Goal: Book appointment/travel/reservation

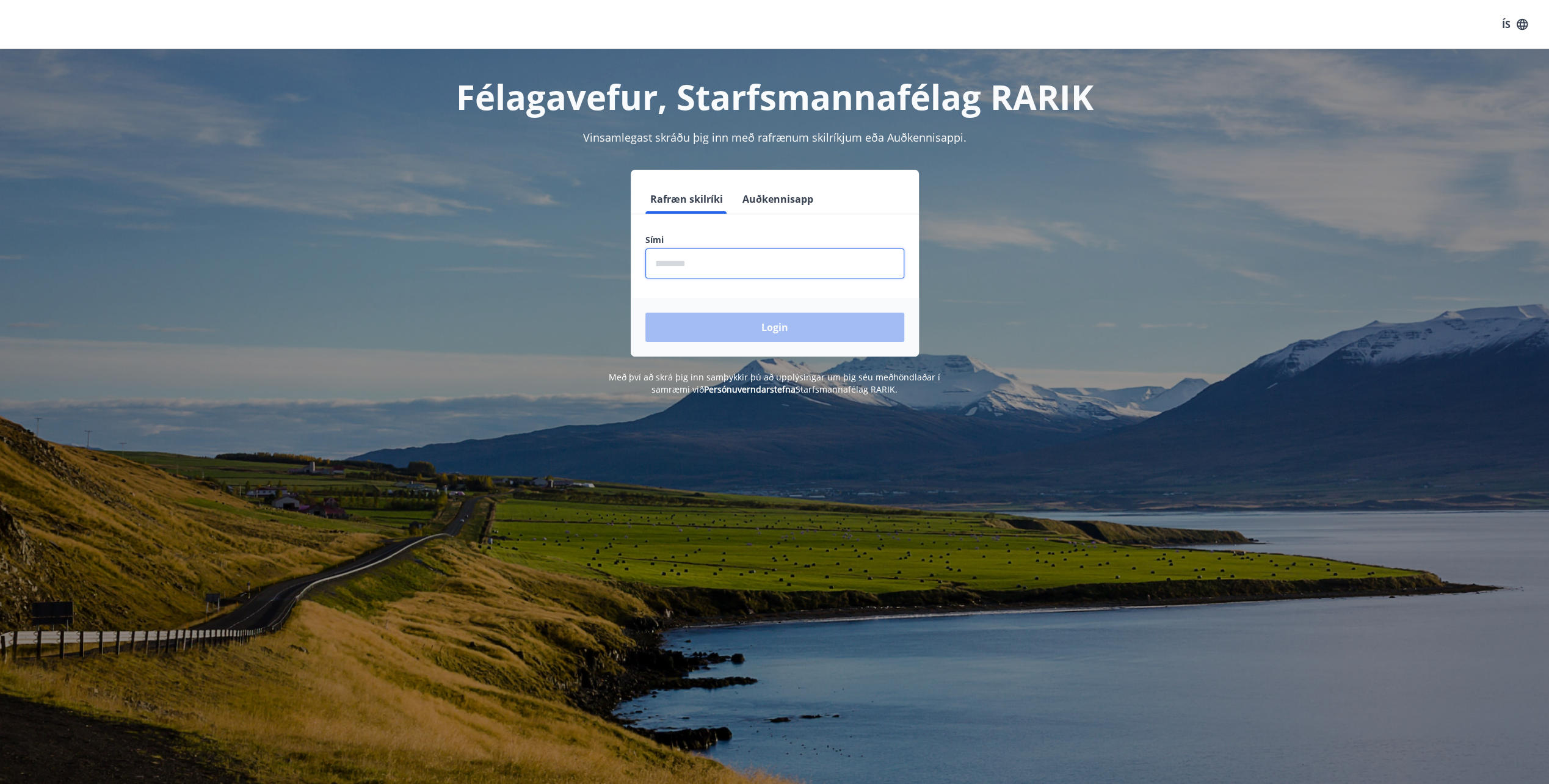
click at [795, 264] on input "phone" at bounding box center [774, 263] width 259 height 30
type input "********"
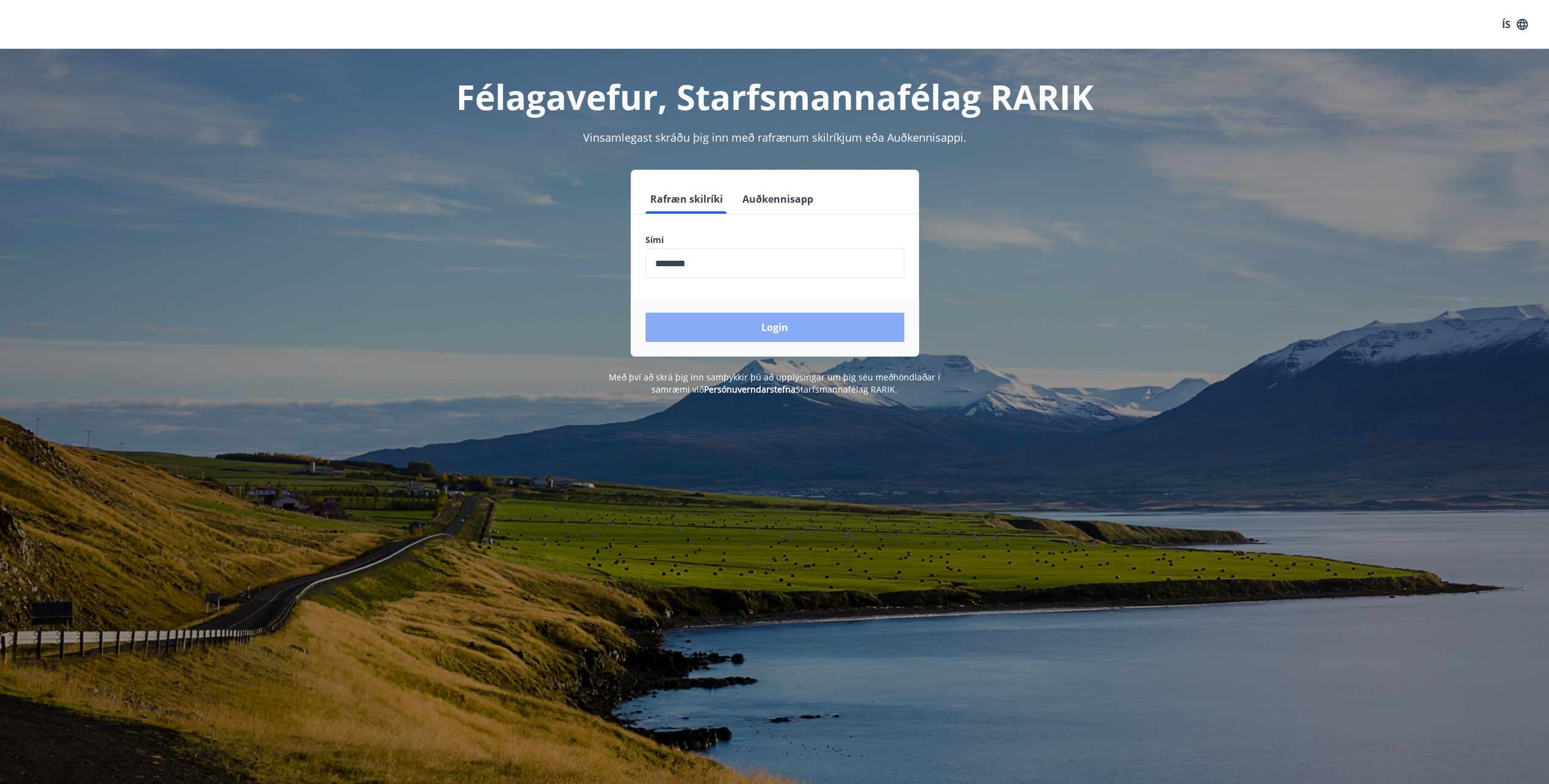
click at [786, 329] on button "Login" at bounding box center [774, 327] width 259 height 29
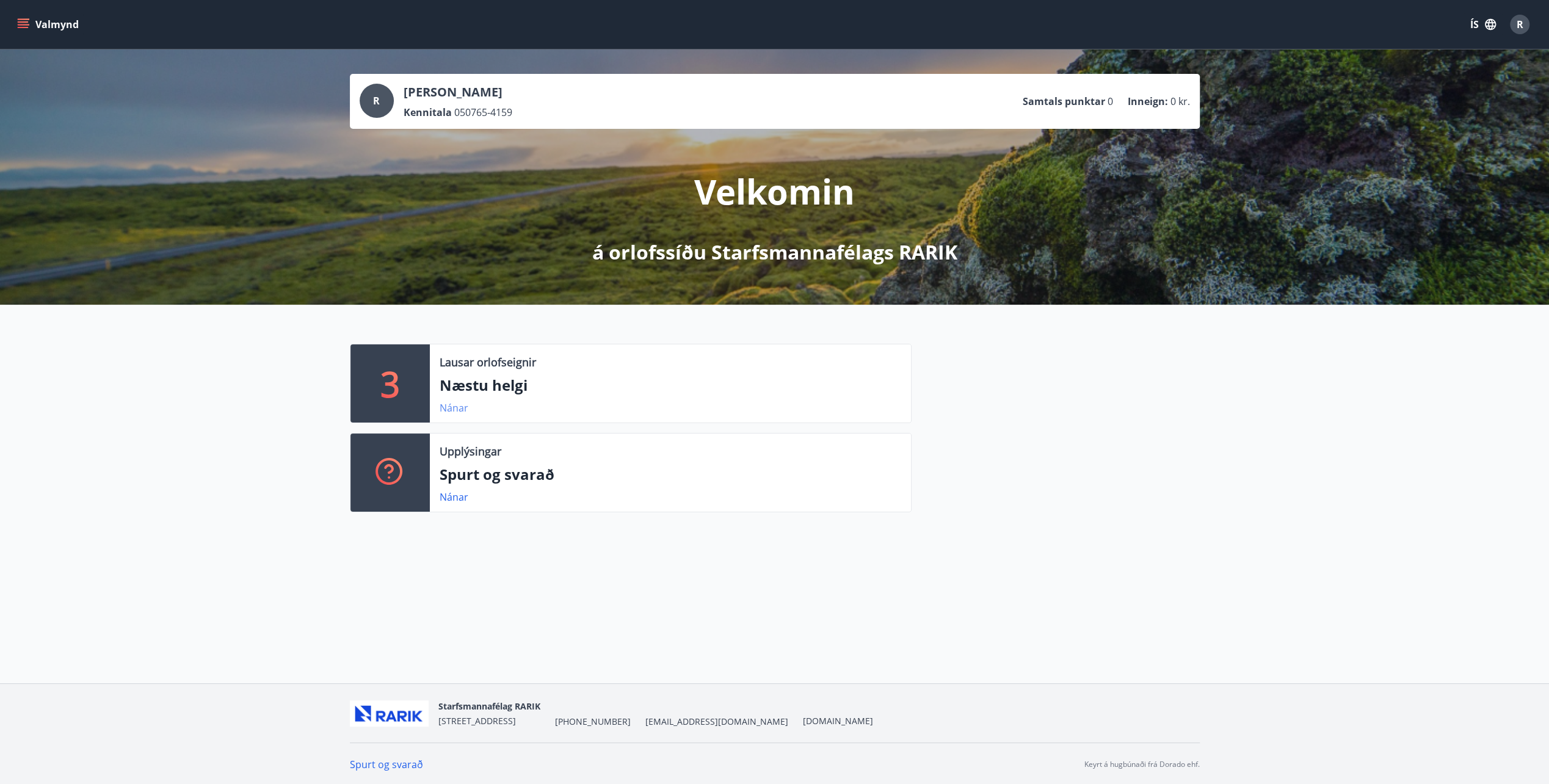
click at [451, 406] on link "Nánar" at bounding box center [454, 408] width 29 height 13
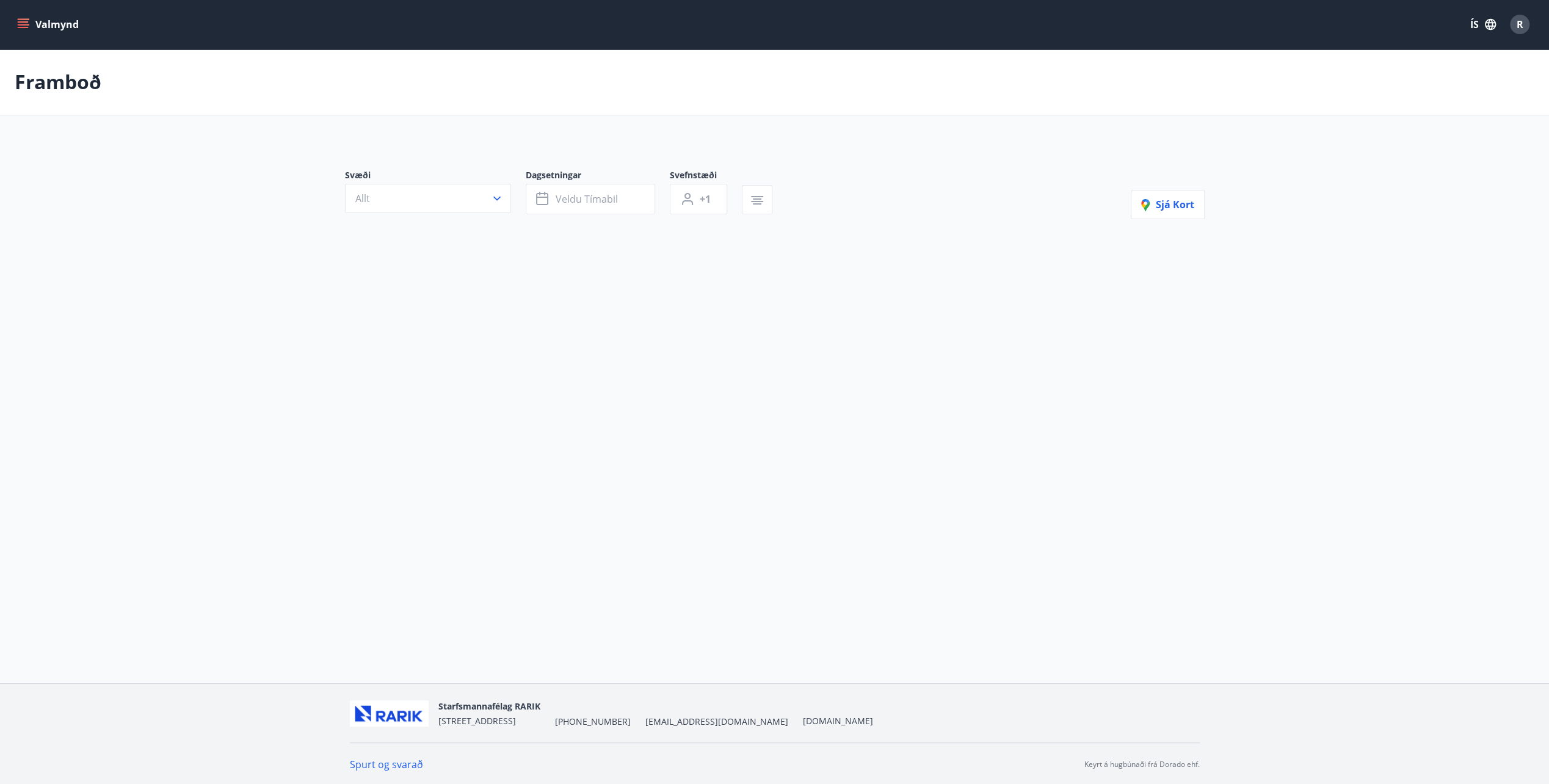
type input "*"
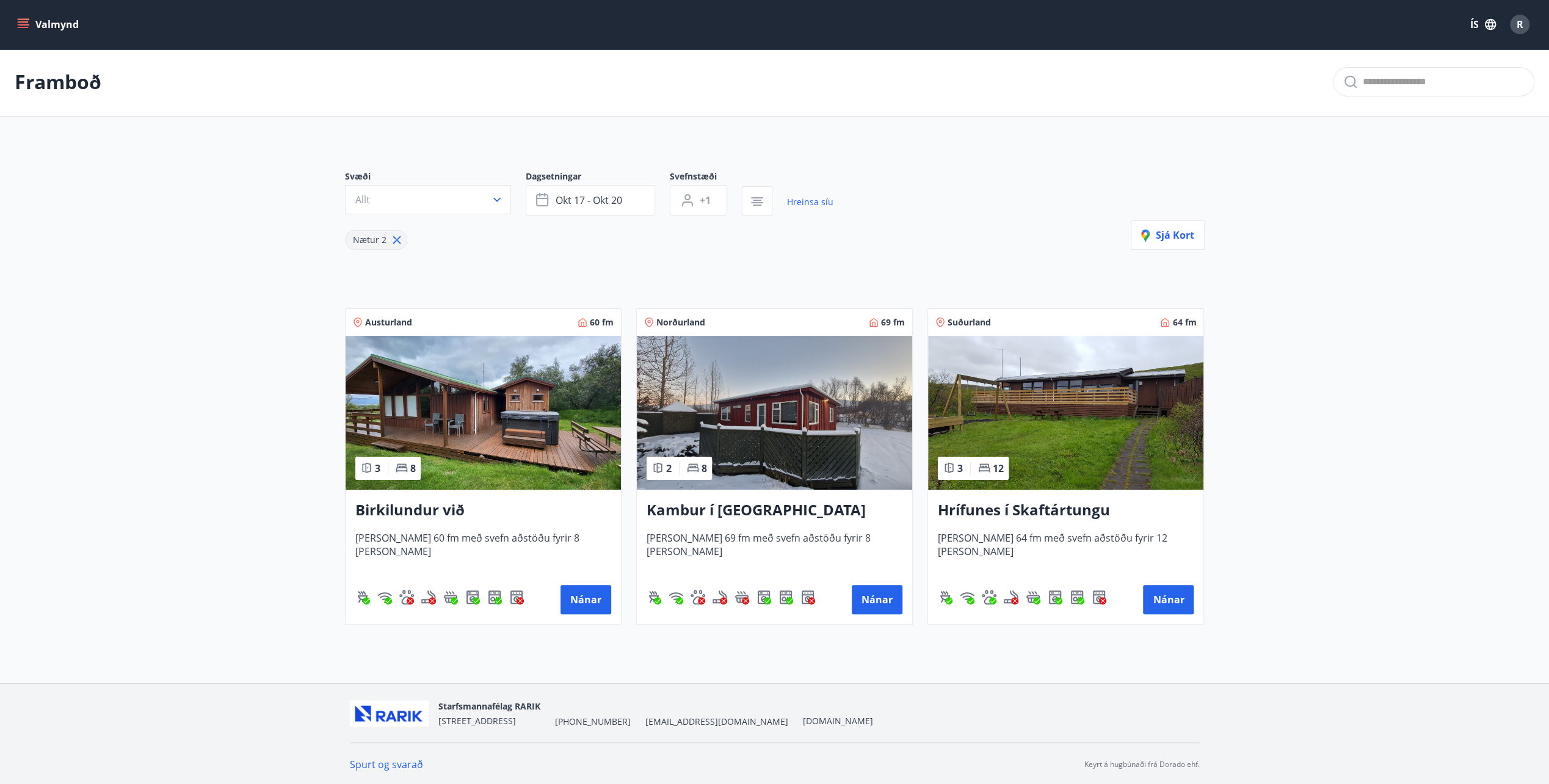
scroll to position [2, 0]
click at [575, 588] on button "Nánar" at bounding box center [586, 599] width 51 height 29
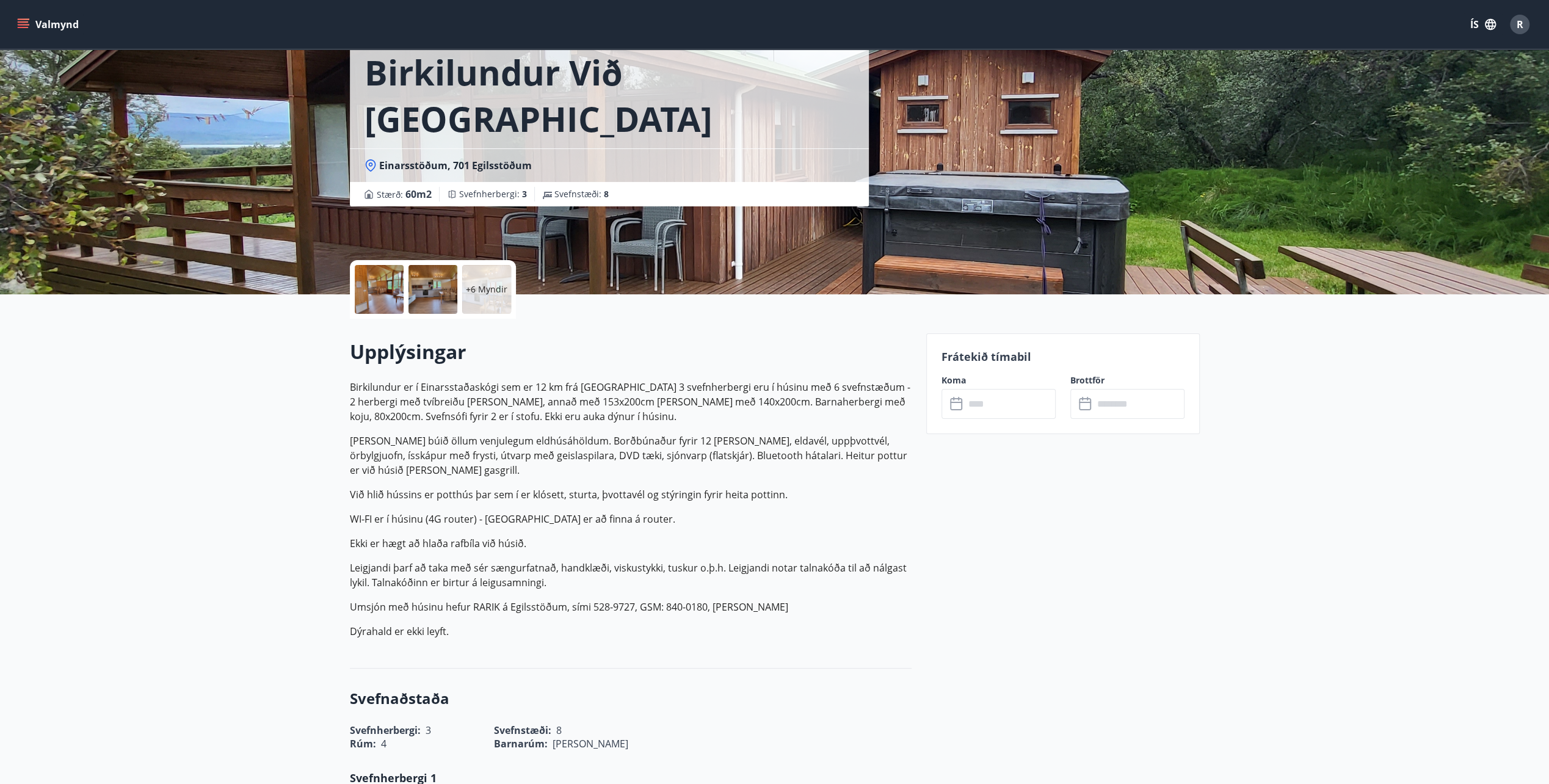
scroll to position [61, 0]
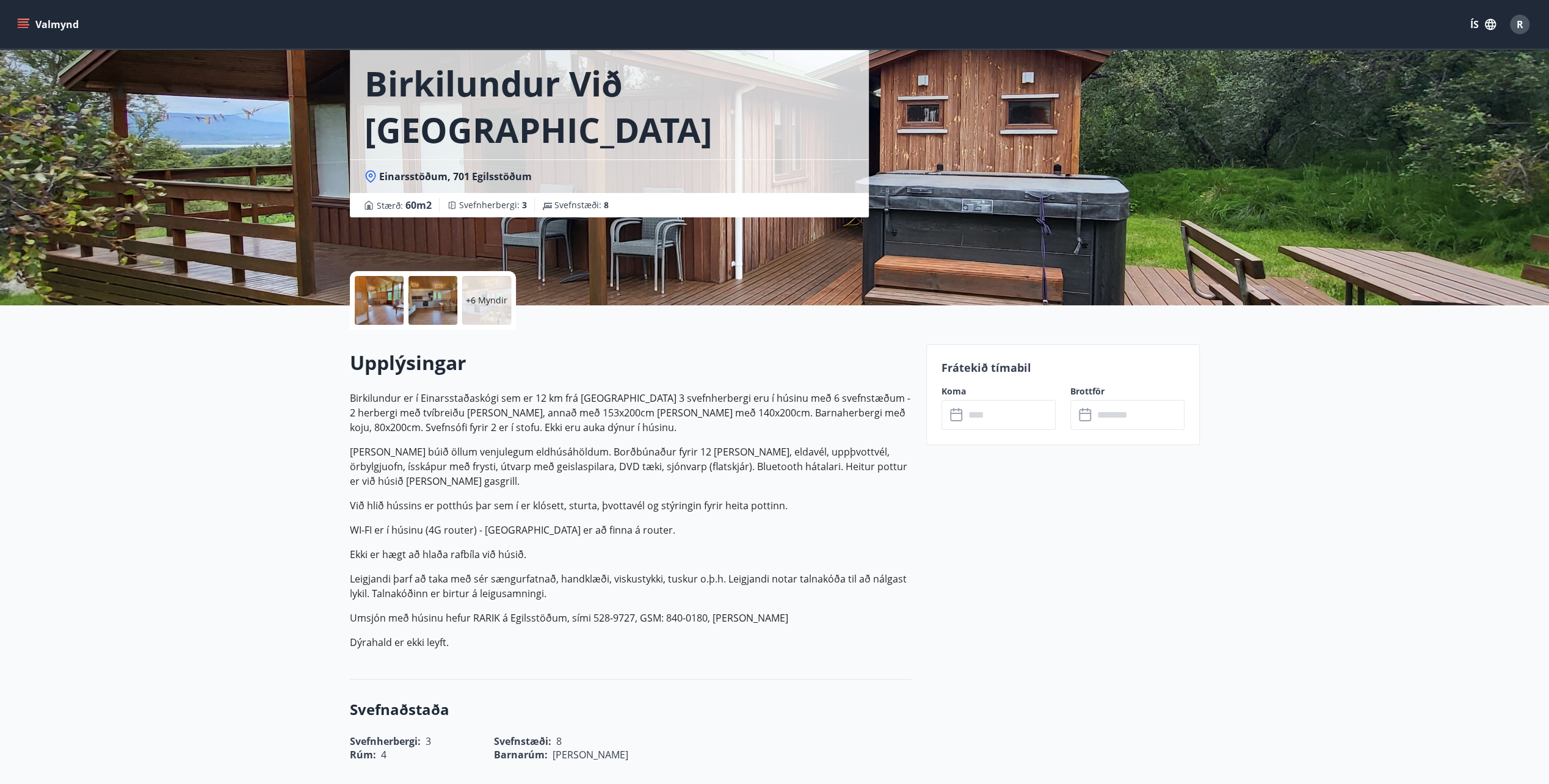
click at [21, 21] on icon "menu" at bounding box center [23, 24] width 13 height 13
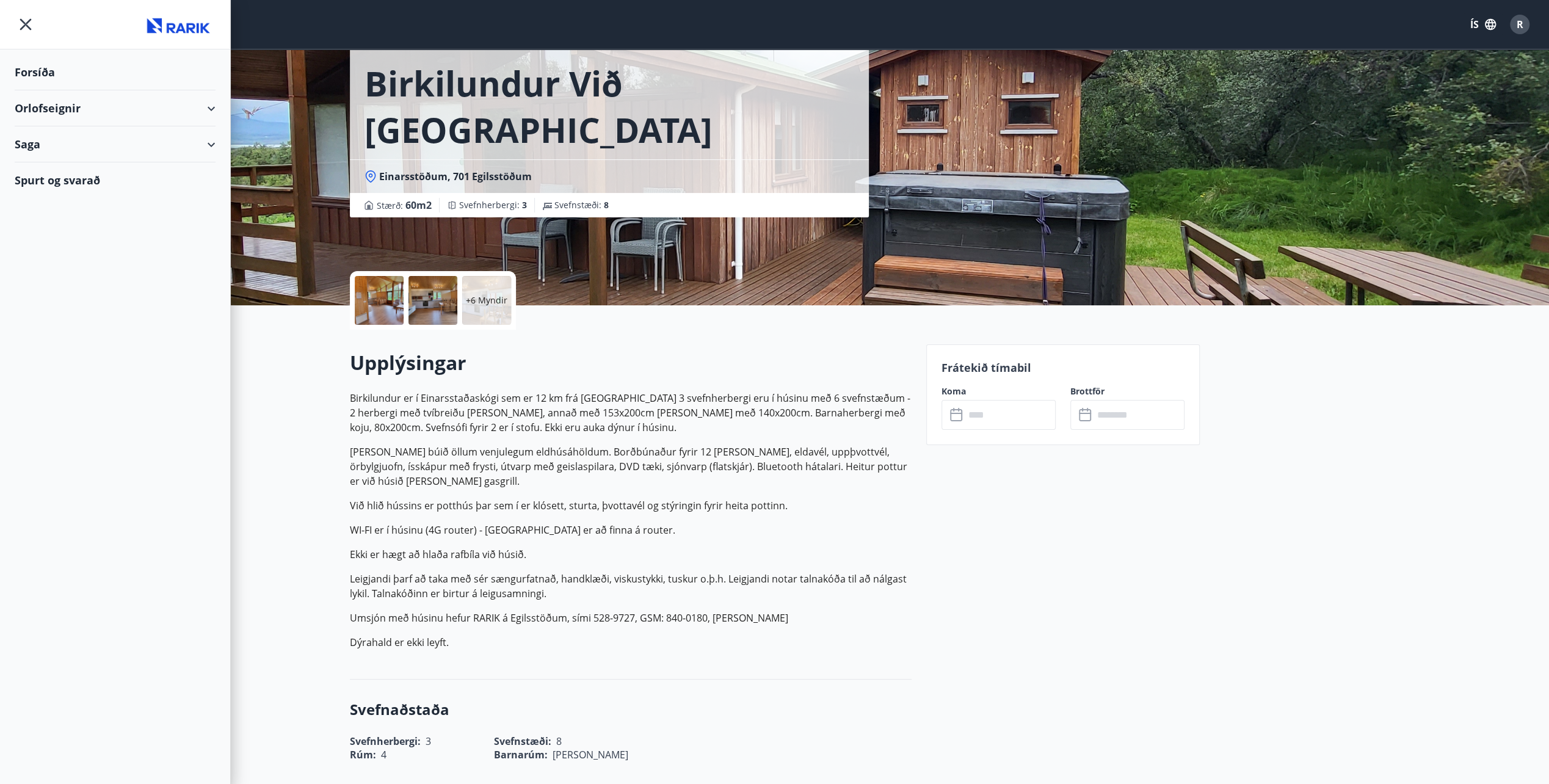
drag, startPoint x: 63, startPoint y: 108, endPoint x: 72, endPoint y: 108, distance: 9.0
click at [65, 108] on div "Orlofseignir" at bounding box center [115, 108] width 201 height 36
click at [63, 137] on div "Framboð" at bounding box center [115, 139] width 181 height 26
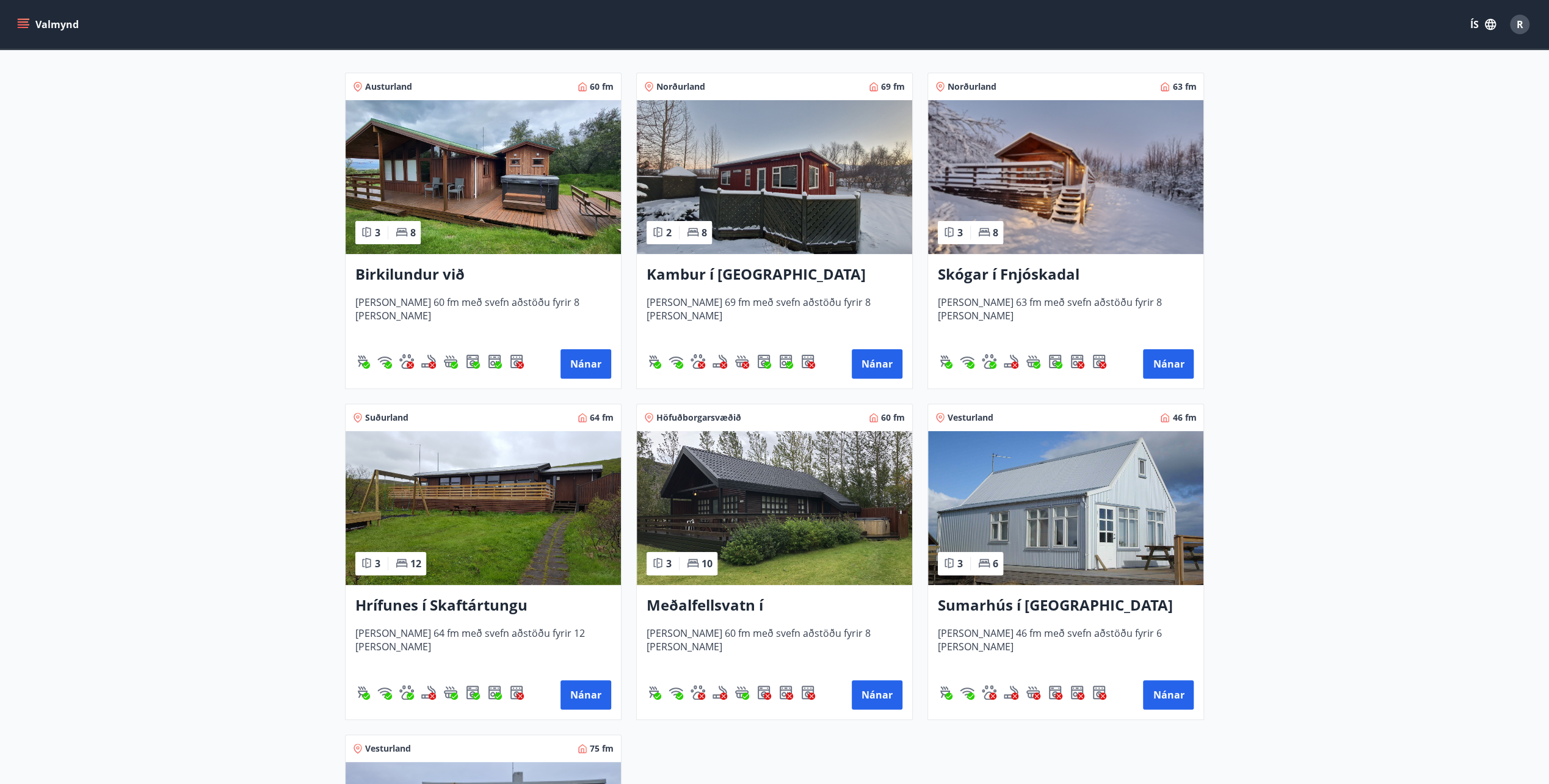
scroll to position [244, 0]
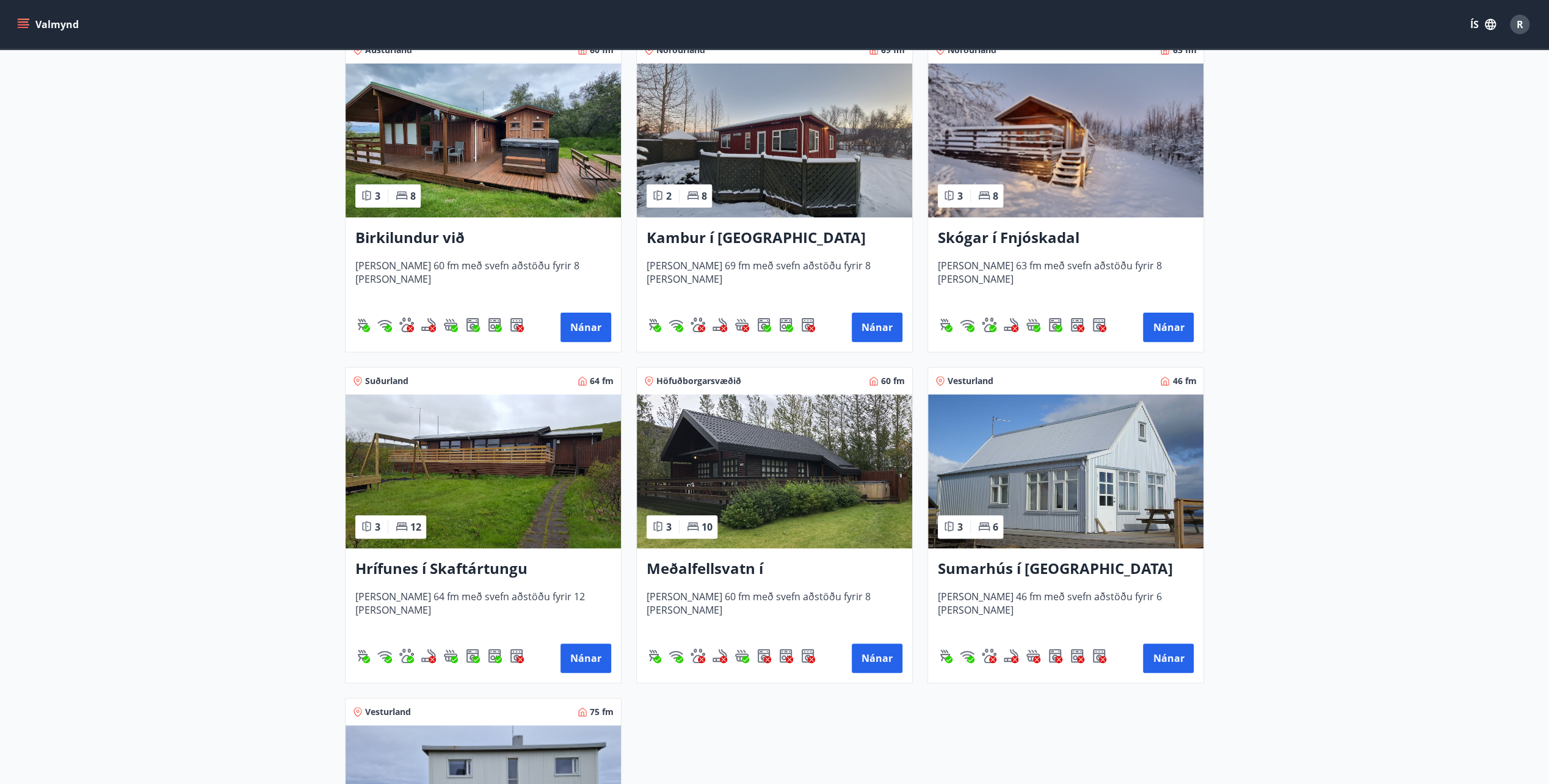
click at [764, 566] on h3 "Meðalfellsvatn í Kjós" at bounding box center [774, 569] width 256 height 22
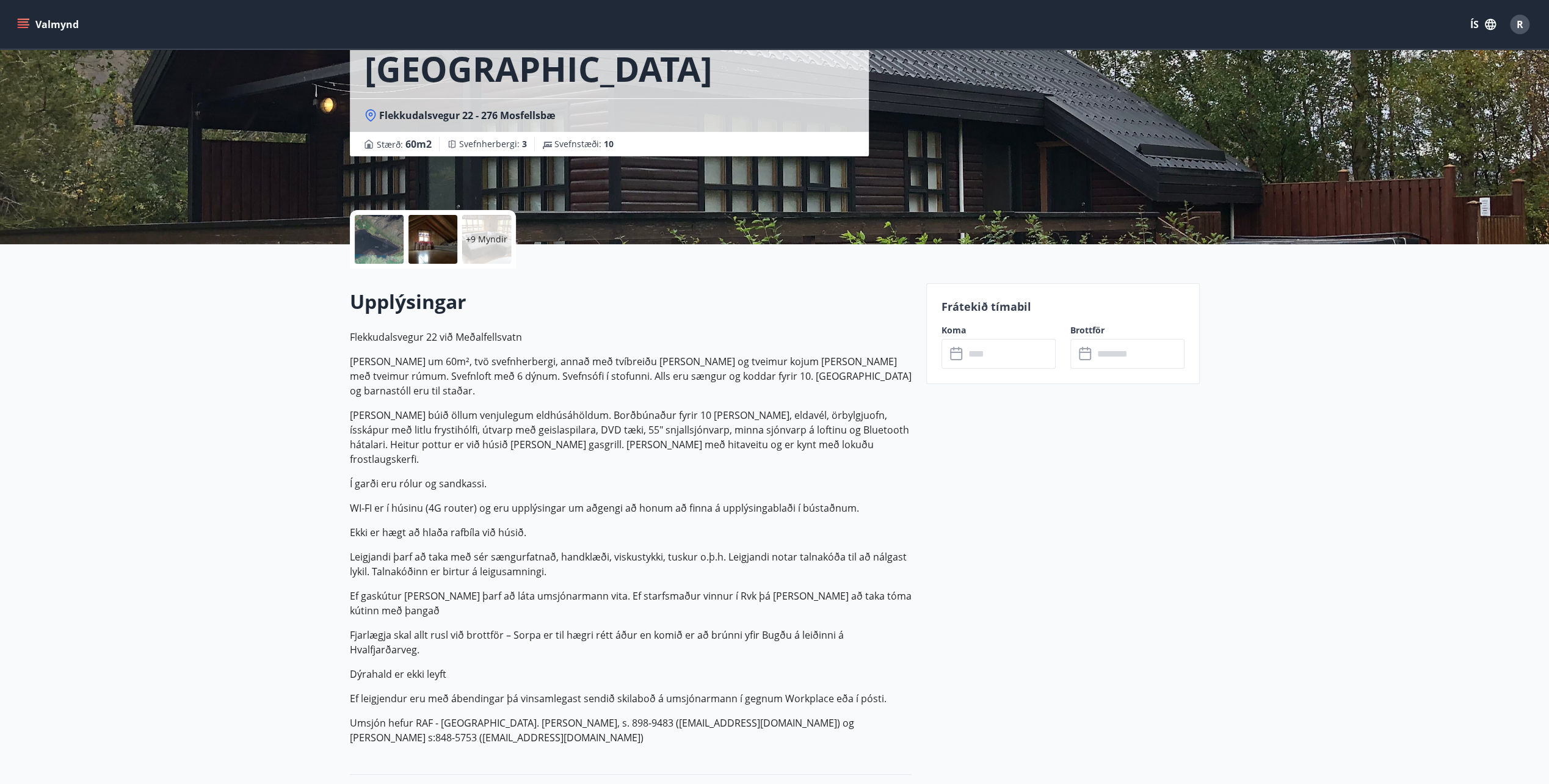
scroll to position [183, 0]
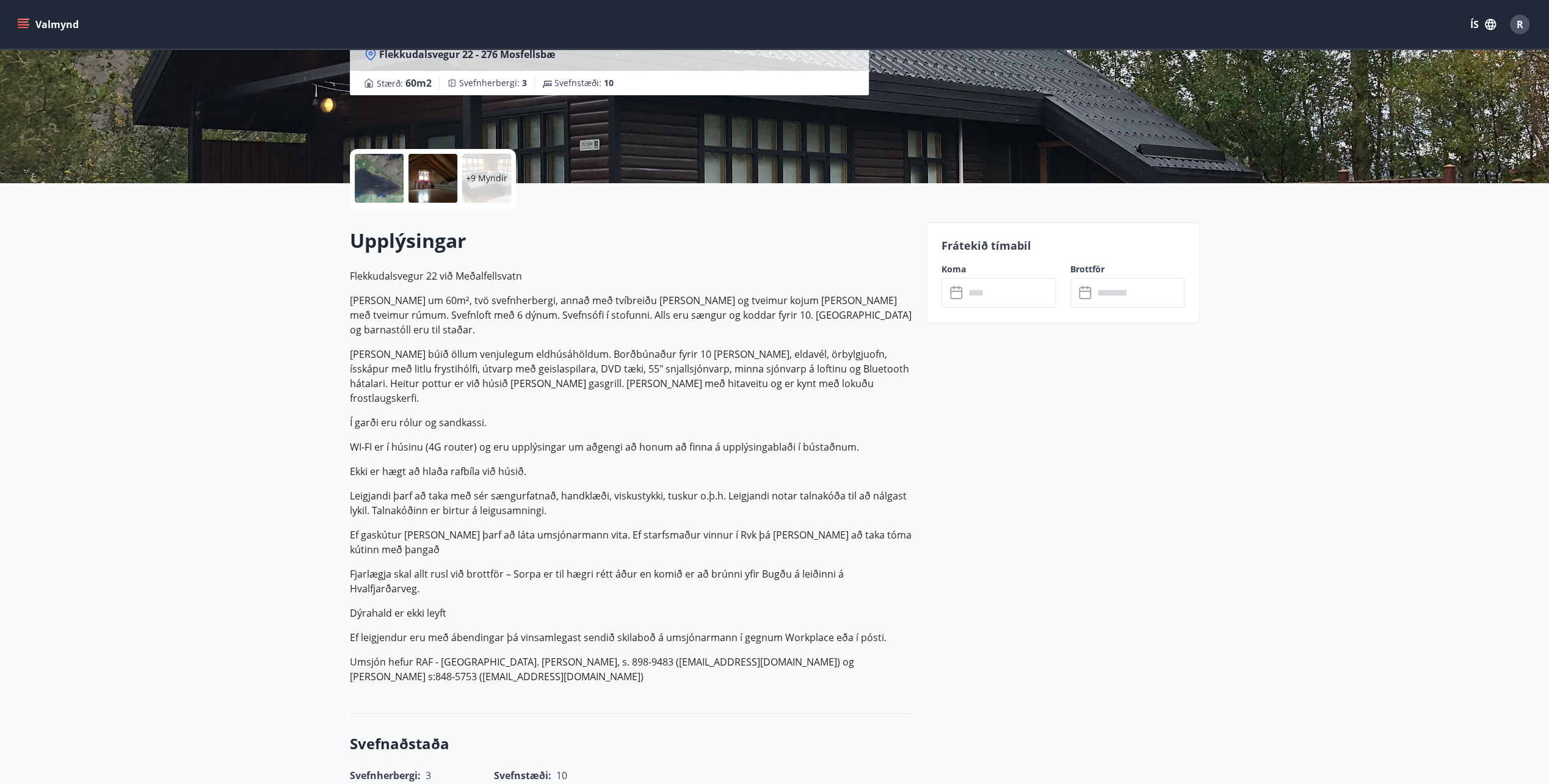
click at [31, 24] on button "Valmynd" at bounding box center [49, 24] width 69 height 22
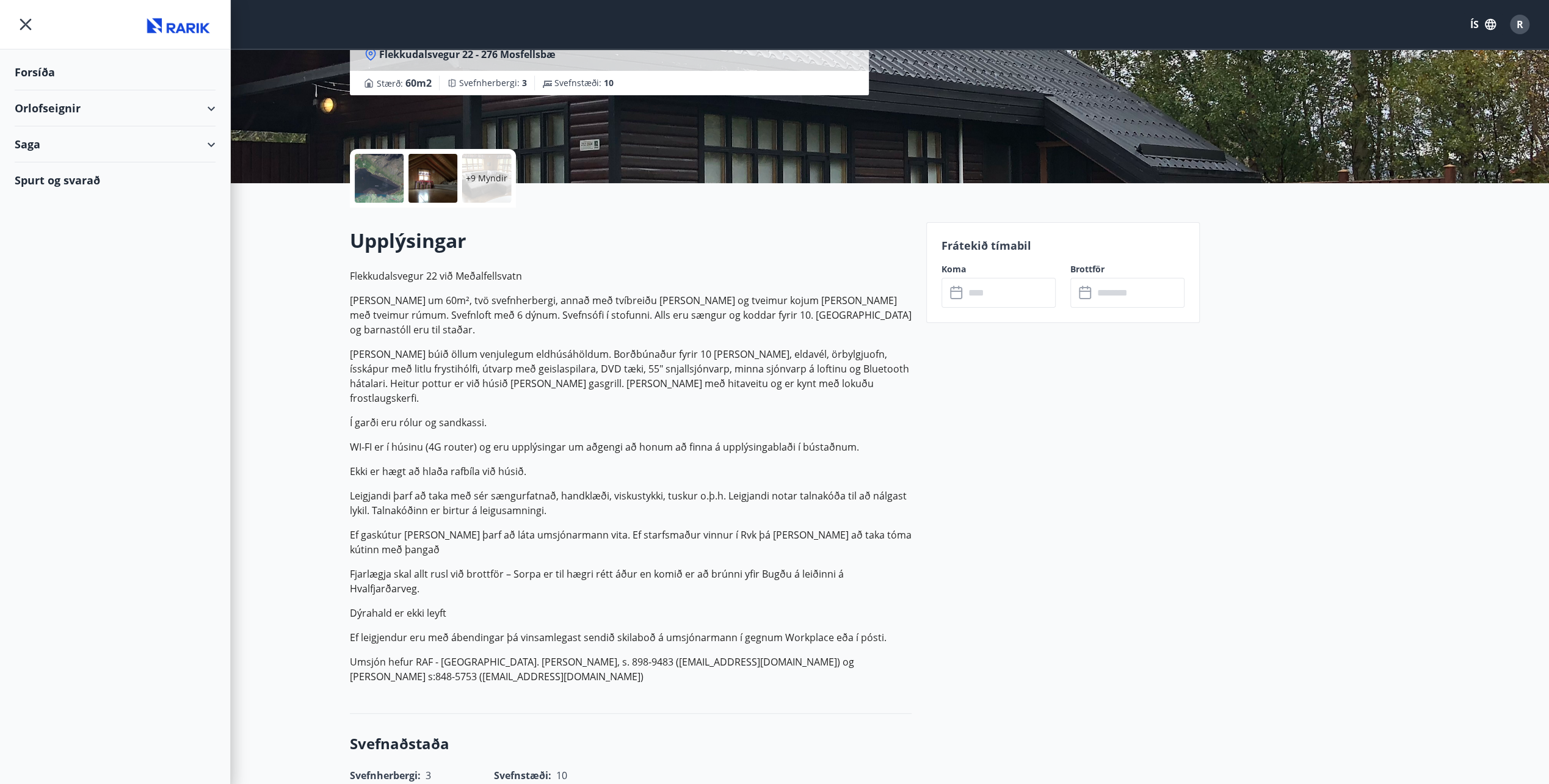
click at [40, 70] on div "Forsíða" at bounding box center [115, 72] width 201 height 36
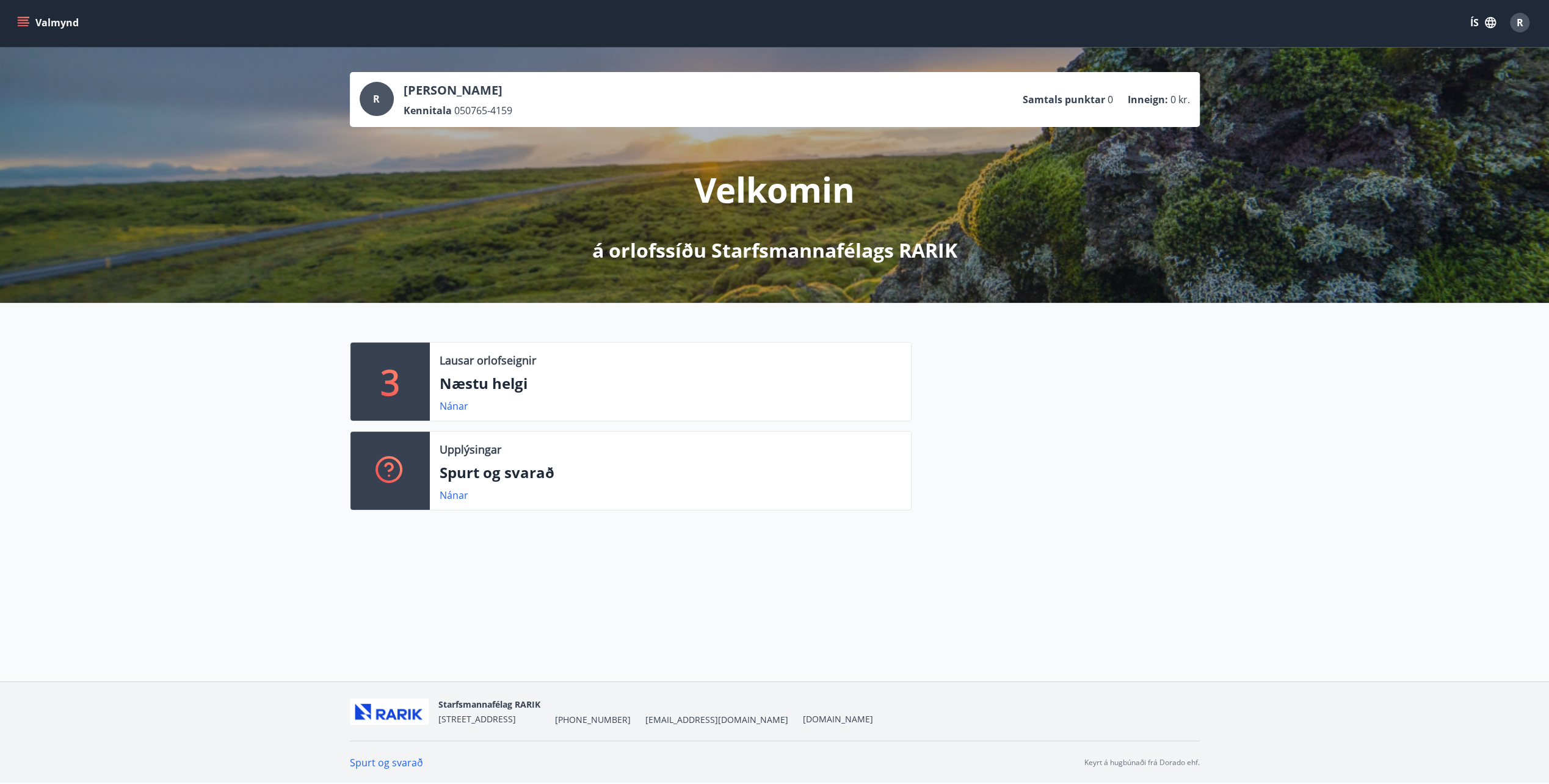
scroll to position [1, 0]
